Goal: Find specific page/section: Find specific page/section

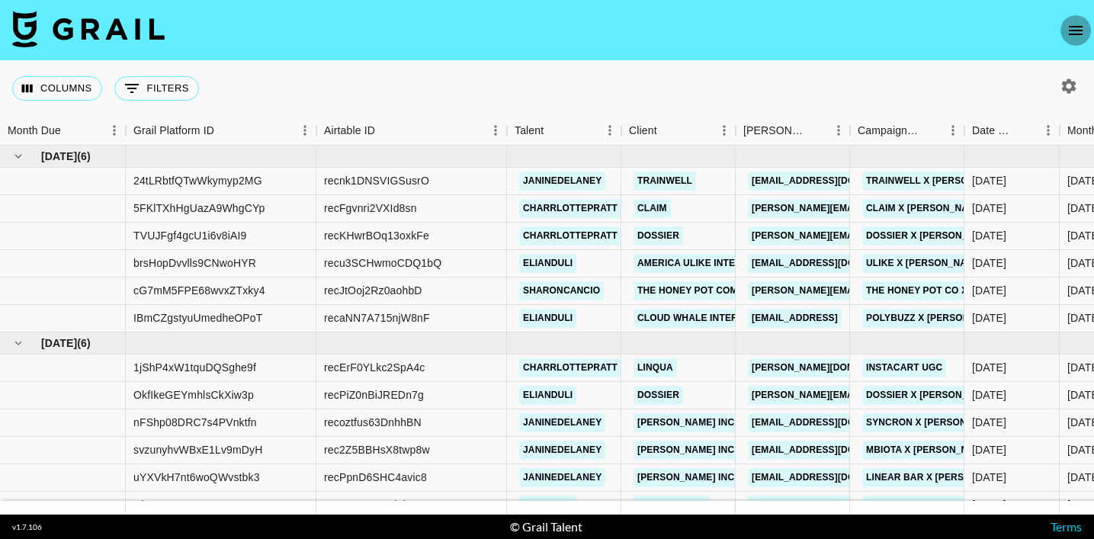
click at [1085, 36] on icon "open drawer" at bounding box center [1076, 30] width 18 height 18
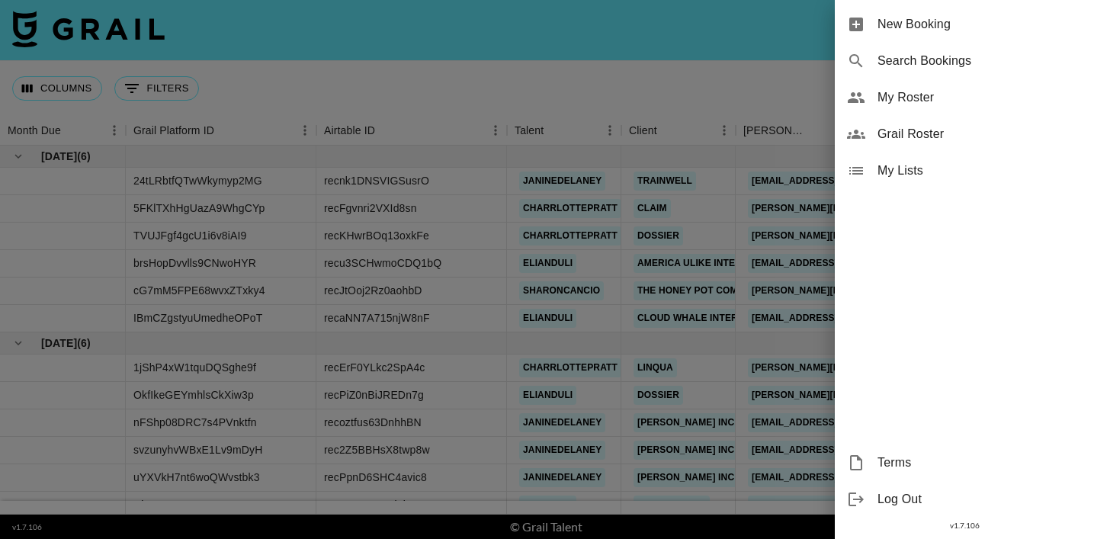
click at [680, 82] on div at bounding box center [547, 269] width 1094 height 539
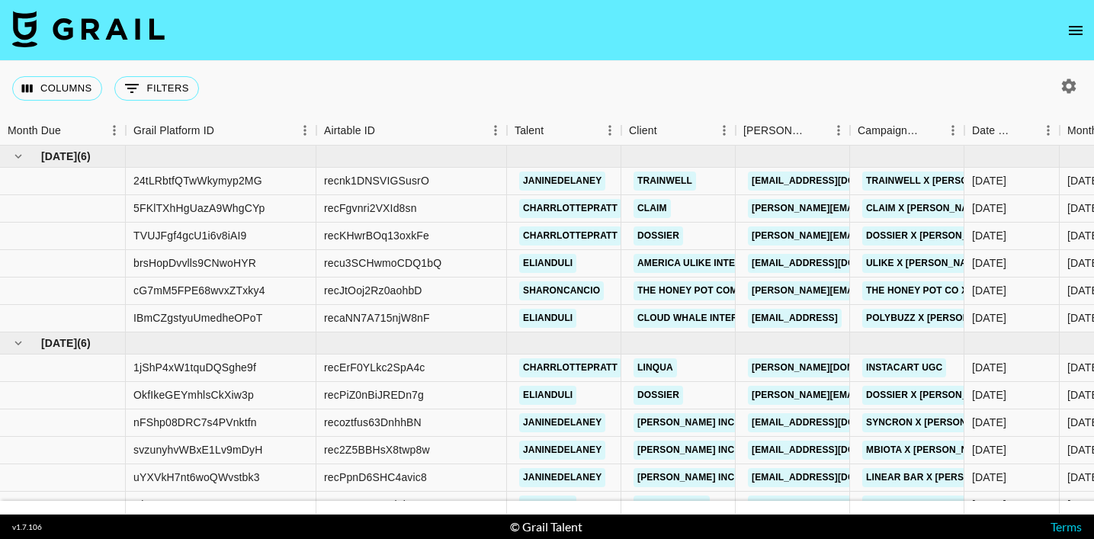
click at [1073, 83] on icon "button" at bounding box center [1069, 86] width 14 height 14
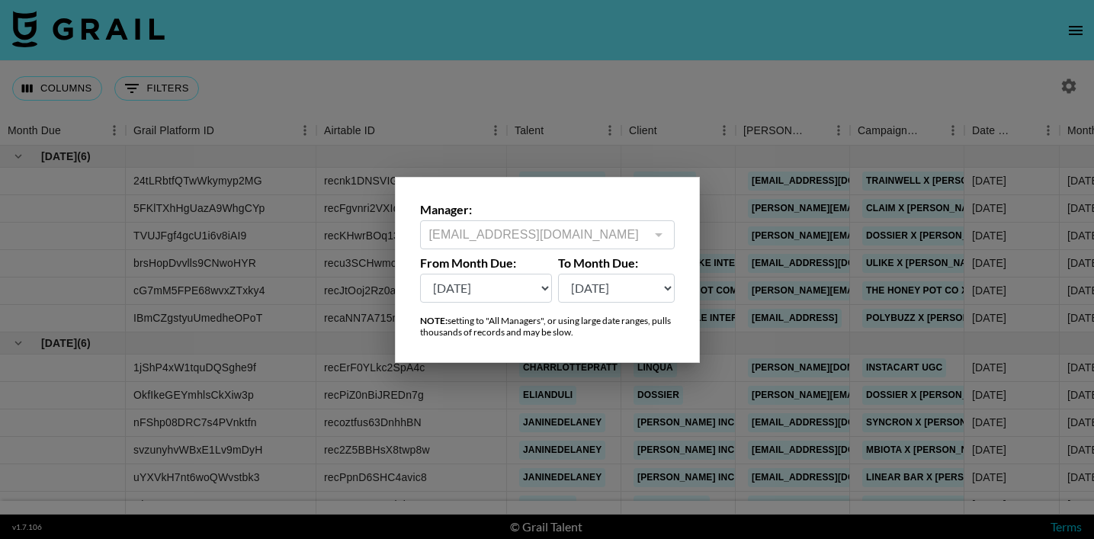
click at [510, 281] on select "[DATE] Sep '[DATE] [DATE] '[DATE] May '[DATE] Mar '[DATE] Jan '[DATE] Nov '[DAT…" at bounding box center [486, 288] width 133 height 29
select select "[DATE]"
click at [420, 274] on select "[DATE] Sep '[DATE] [DATE] '[DATE] May '[DATE] Mar '[DATE] Jan '[DATE] Nov '[DAT…" at bounding box center [486, 288] width 133 height 29
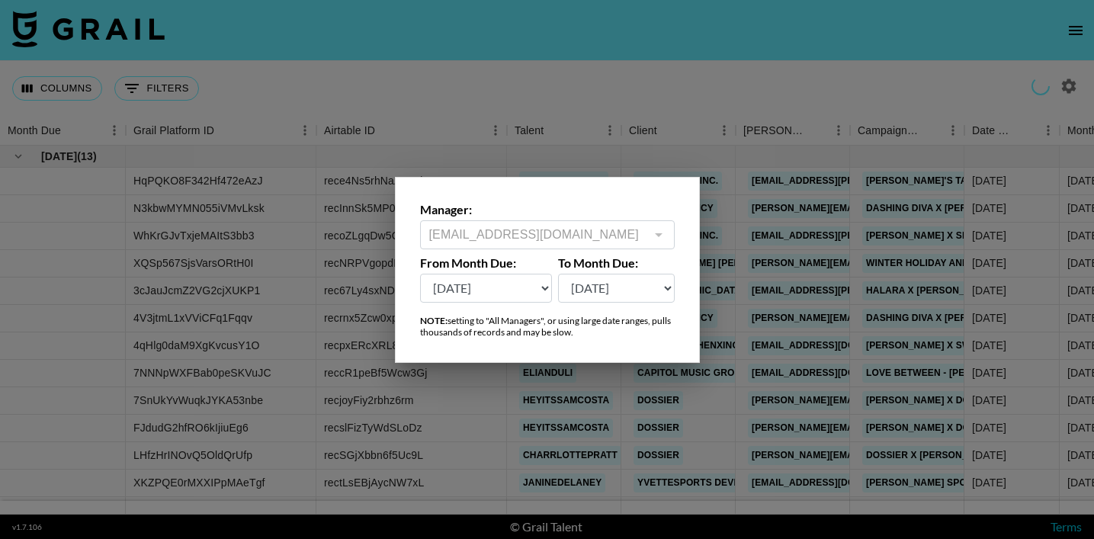
click at [553, 85] on div at bounding box center [547, 269] width 1094 height 539
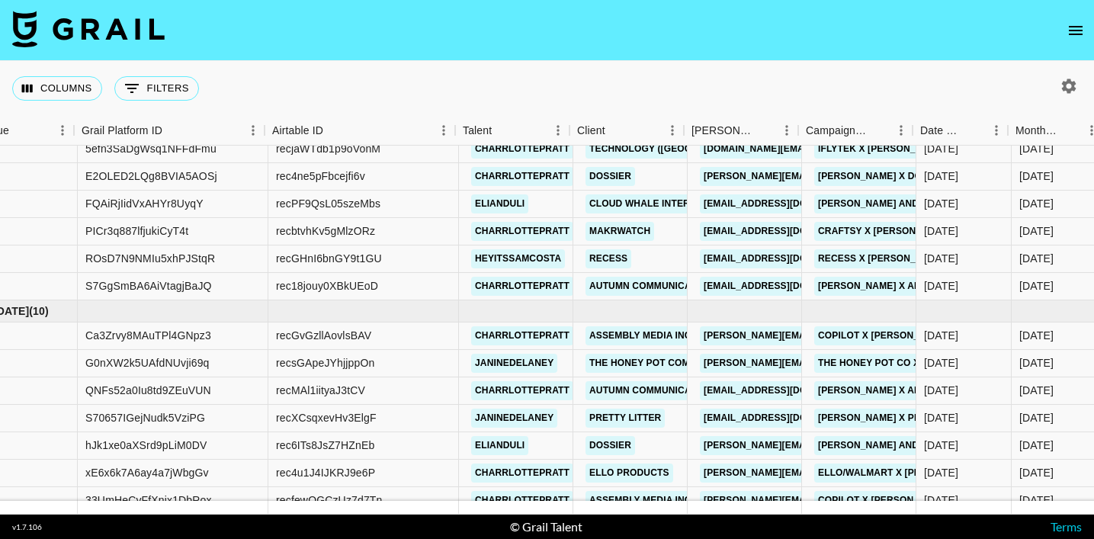
scroll to position [1301, 45]
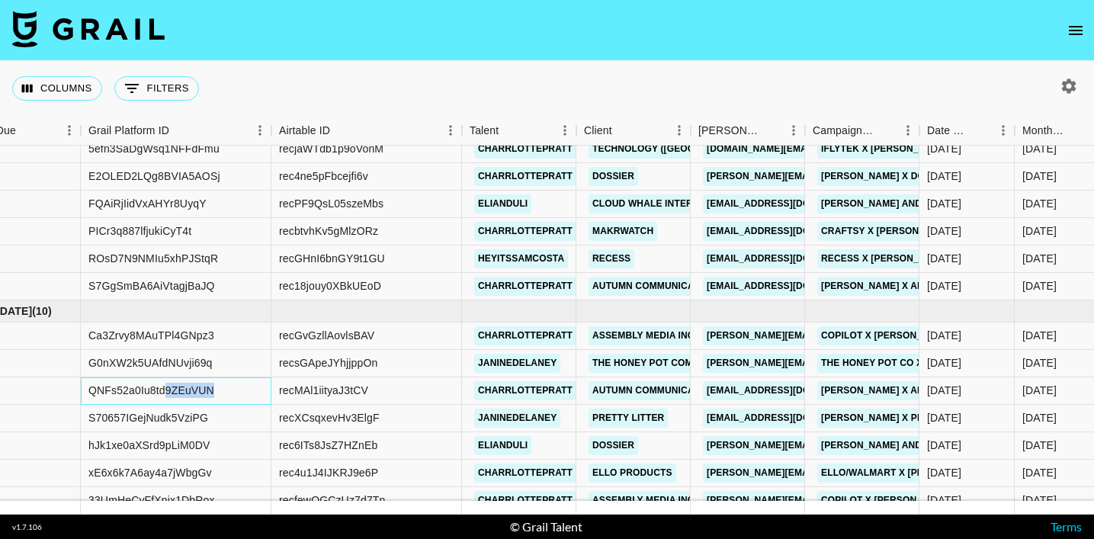
drag, startPoint x: 236, startPoint y: 393, endPoint x: 168, endPoint y: 392, distance: 67.9
click at [168, 392] on div "QNFs52a0Iu8td9ZEuVUN" at bounding box center [176, 391] width 191 height 27
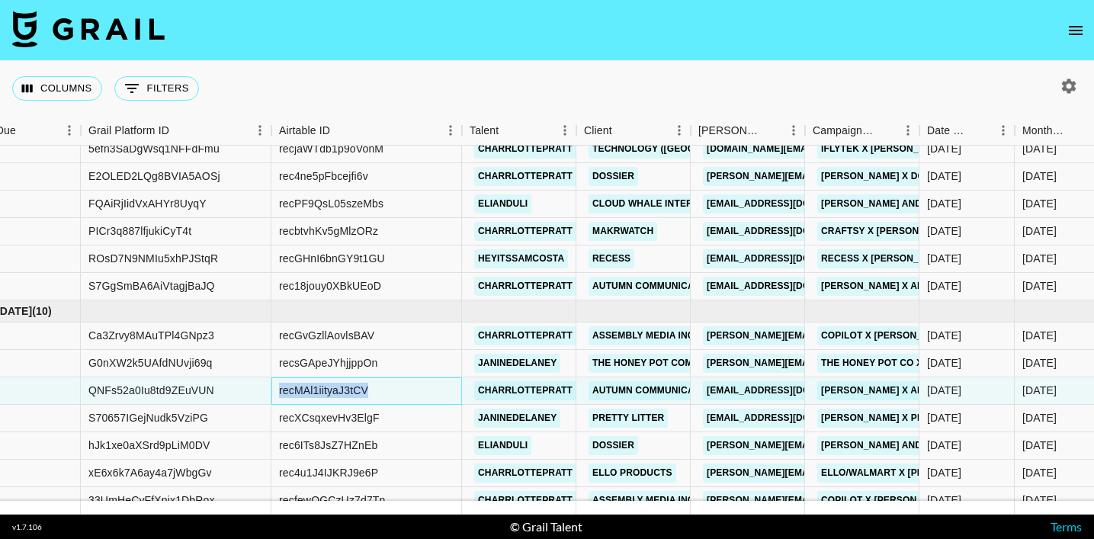
drag, startPoint x: 364, startPoint y: 394, endPoint x: 278, endPoint y: 393, distance: 86.2
click at [278, 393] on div "recMAl1iityaJ3tCV" at bounding box center [367, 391] width 191 height 27
copy div "recMAl1iityaJ3tCV"
